Goal: Transaction & Acquisition: Purchase product/service

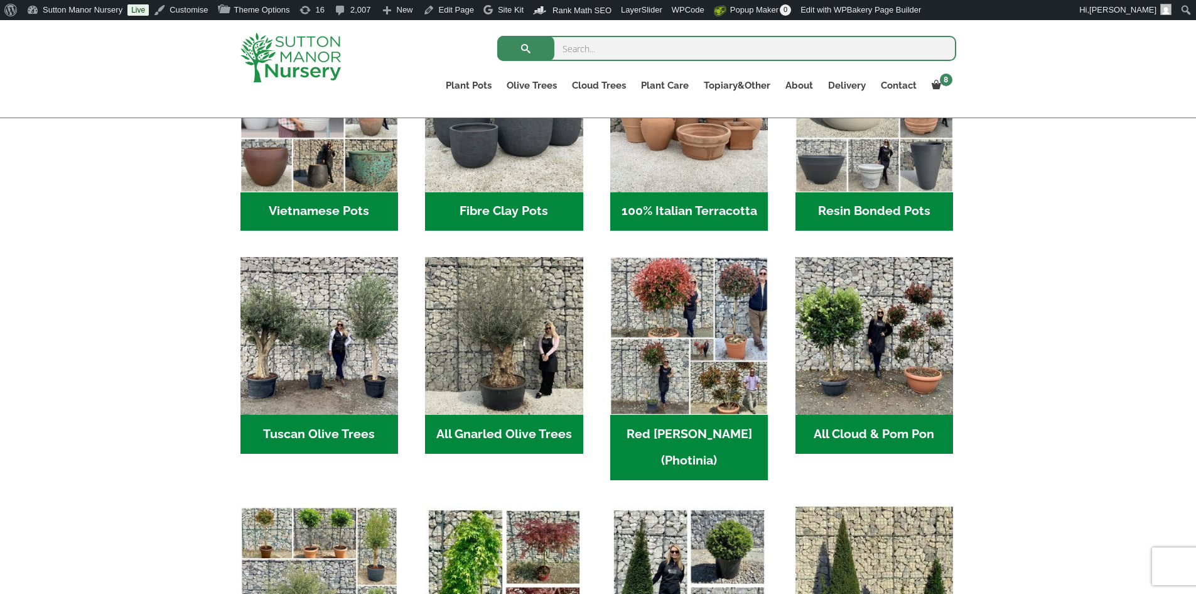
scroll to position [565, 0]
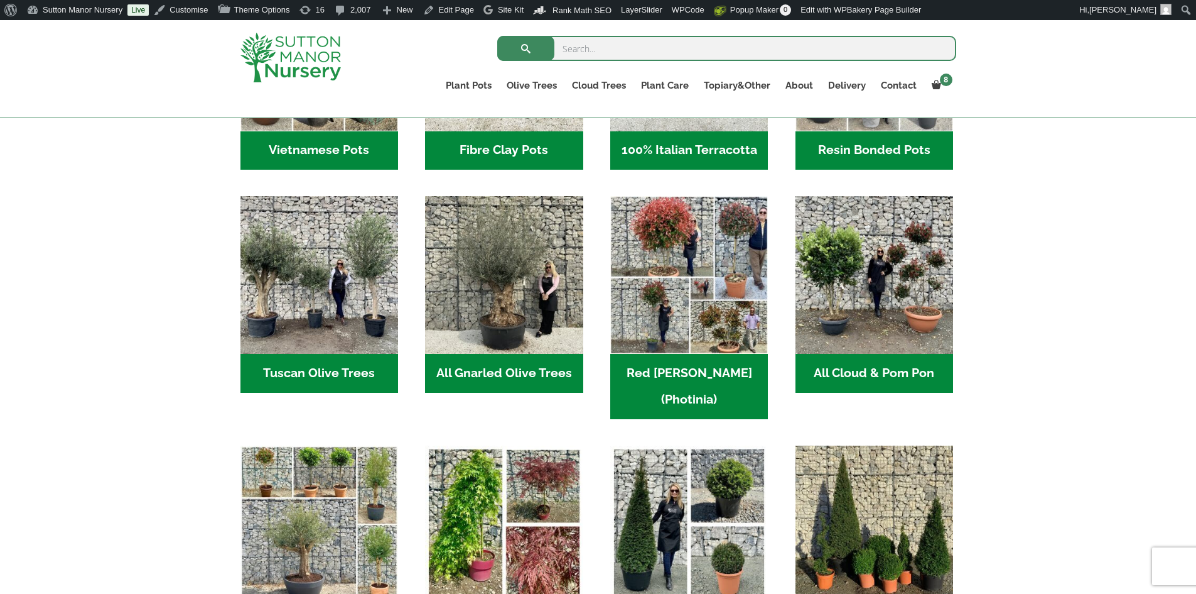
click at [512, 372] on h2 "All Gnarled Olive Trees (197)" at bounding box center [504, 373] width 158 height 39
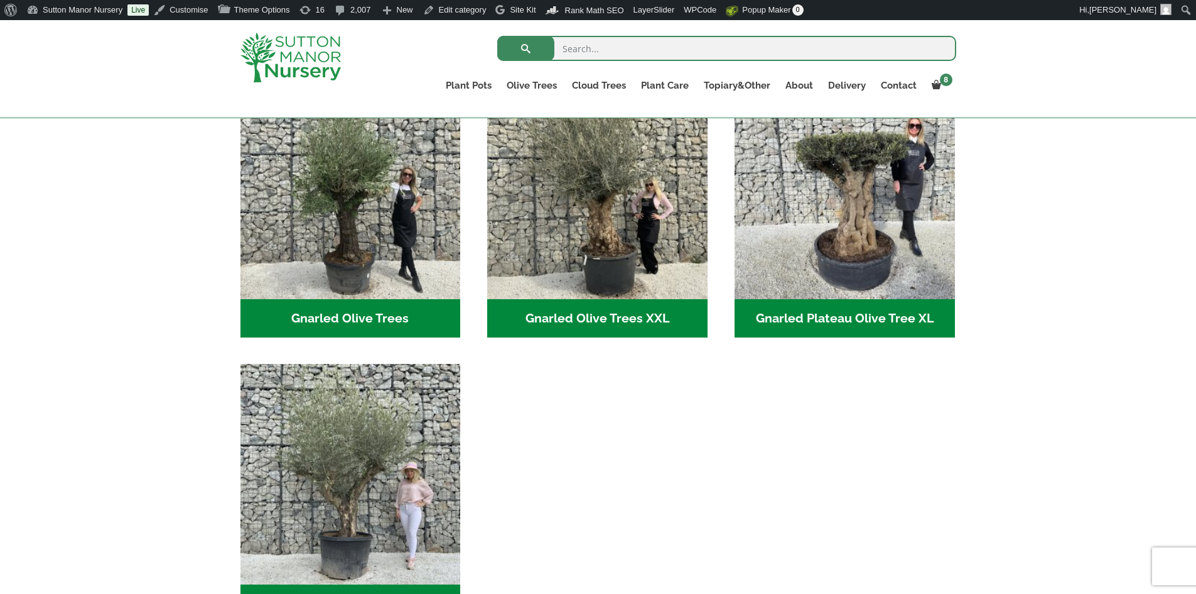
scroll to position [440, 0]
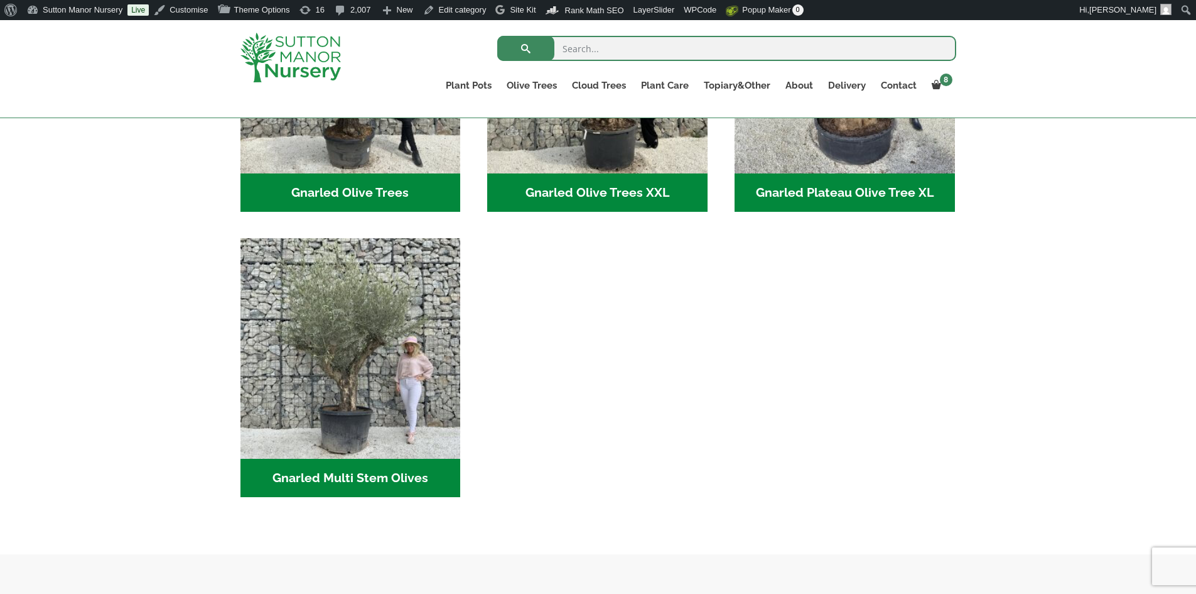
click at [397, 473] on h2 "Gnarled Multi Stem Olives (23)" at bounding box center [351, 477] width 220 height 39
click at [397, 474] on h2 "Gnarled Multi Stem Olives (23)" at bounding box center [351, 477] width 220 height 39
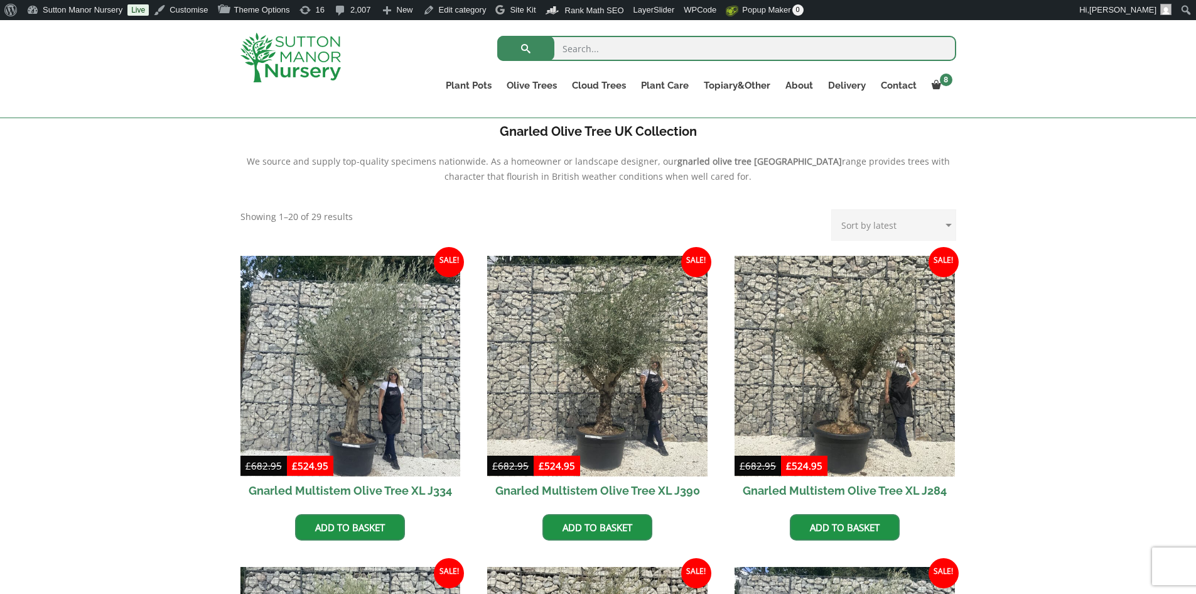
scroll to position [314, 0]
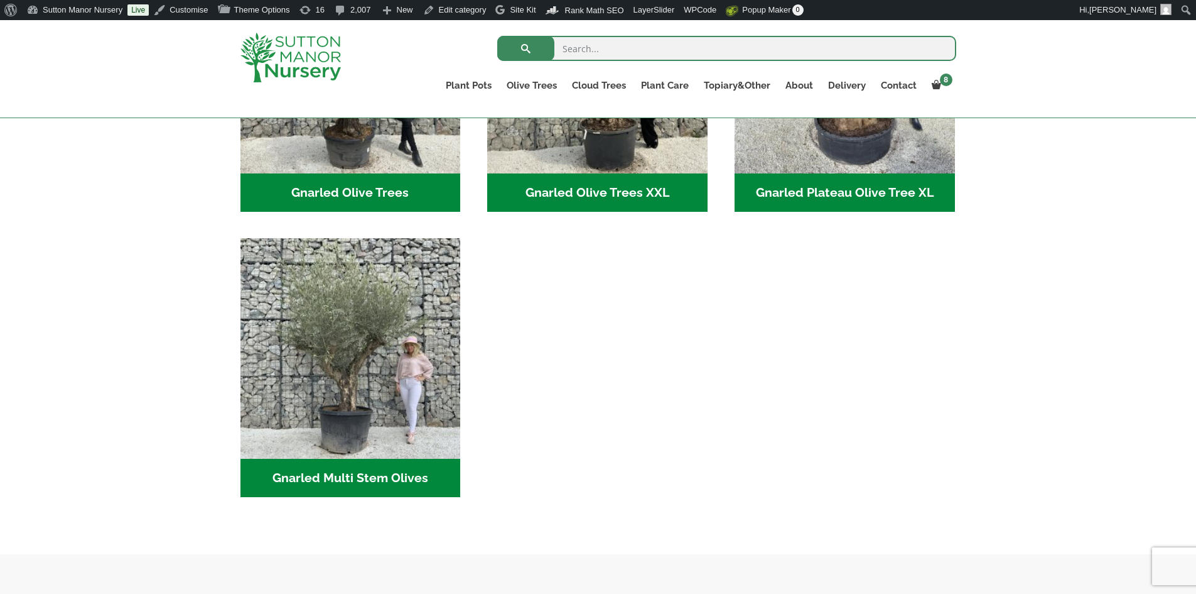
click at [587, 188] on h2 "Gnarled Olive Trees XXL (57)" at bounding box center [597, 192] width 220 height 39
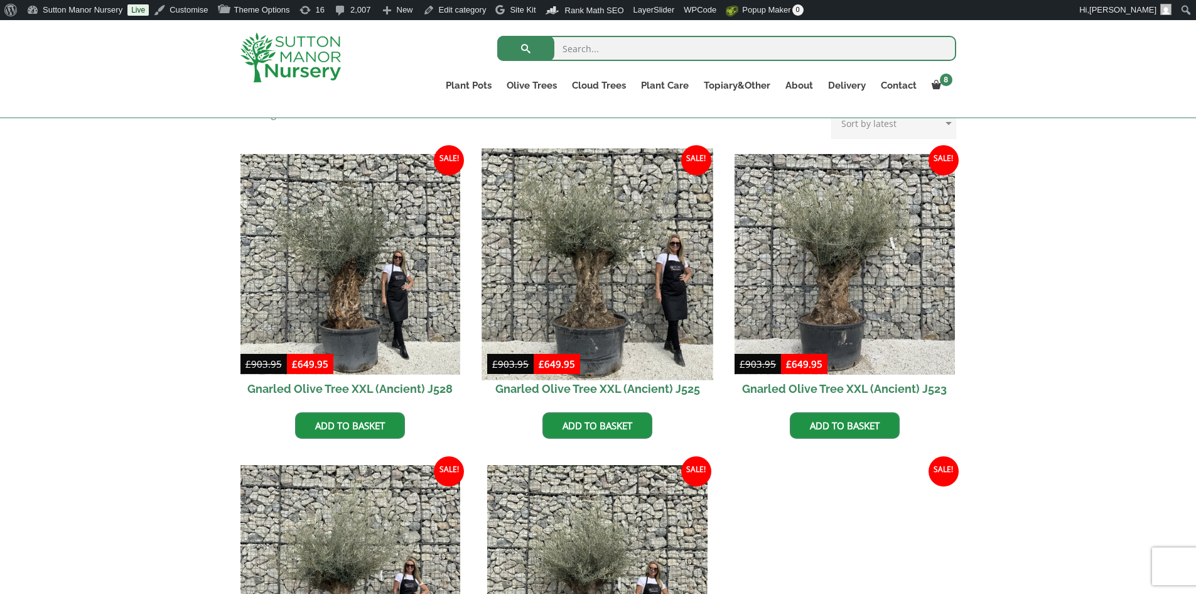
scroll to position [314, 0]
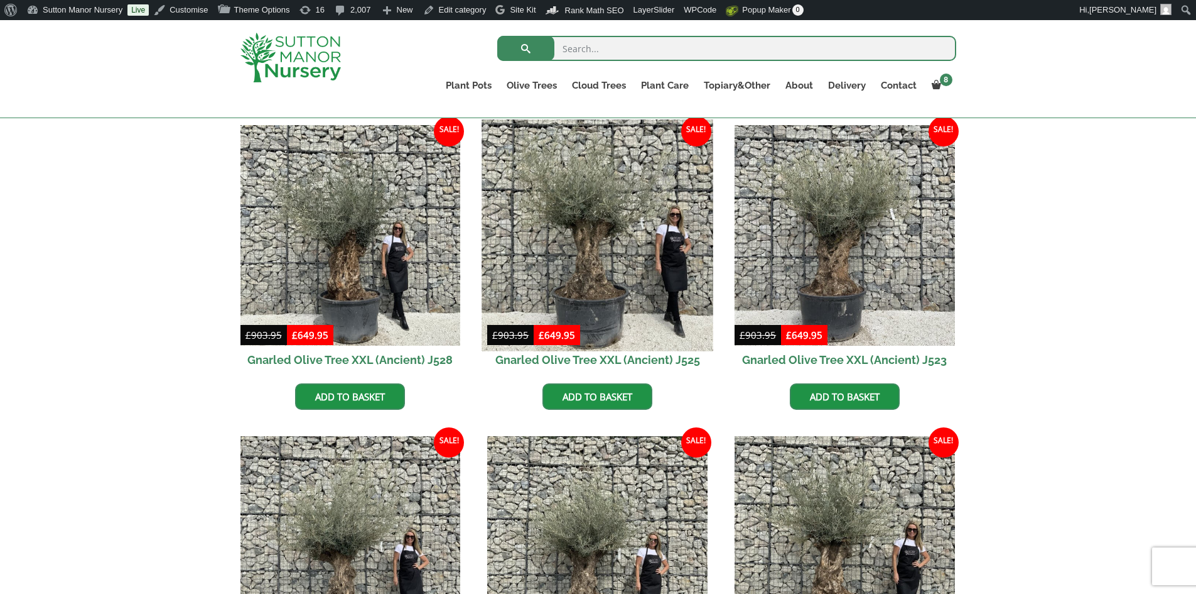
click at [550, 210] on img at bounding box center [597, 234] width 231 height 231
